Goal: Check status

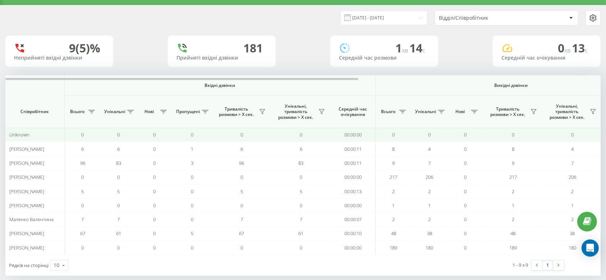
scroll to position [26, 0]
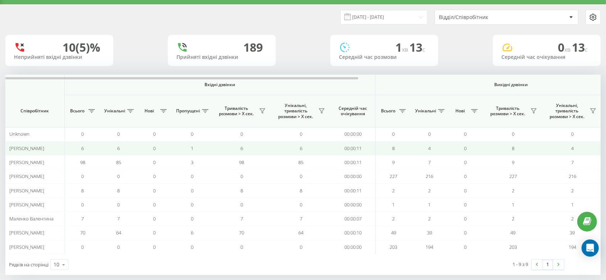
scroll to position [26, 0]
